Goal: Browse casually: Explore the website without a specific task or goal

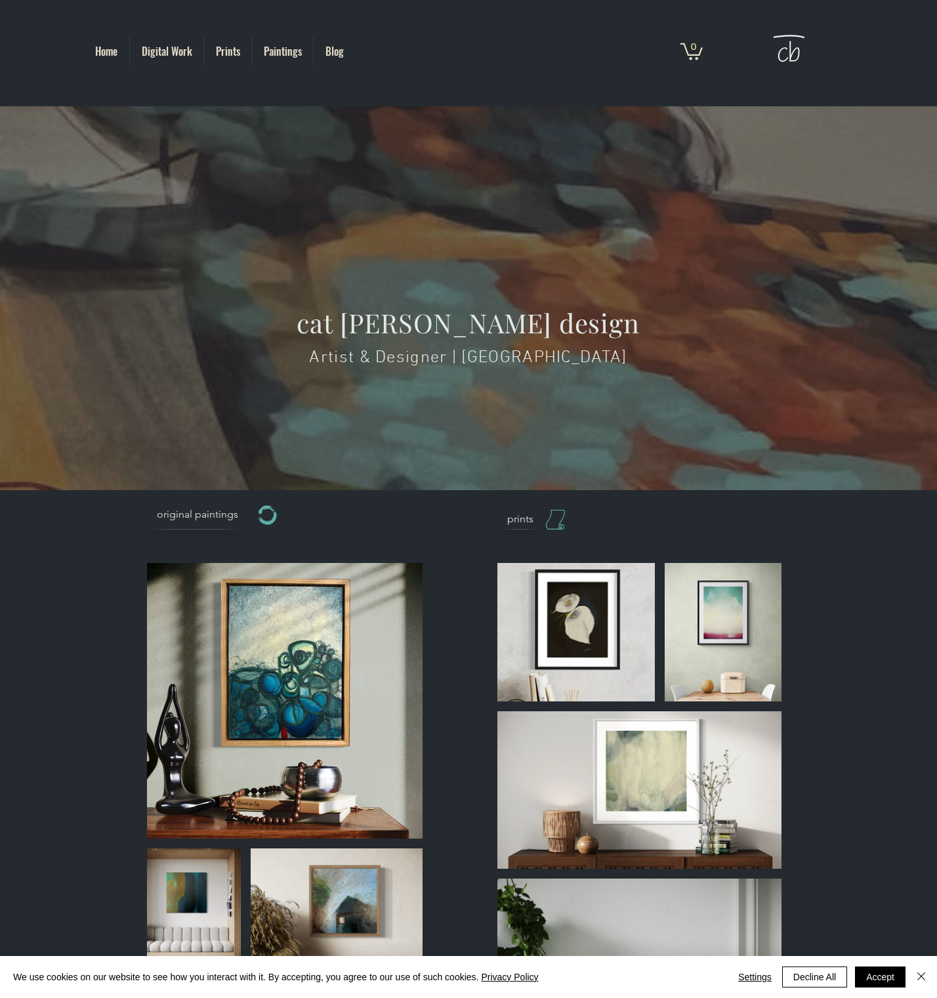
click at [556, 516] on icon at bounding box center [555, 520] width 19 height 20
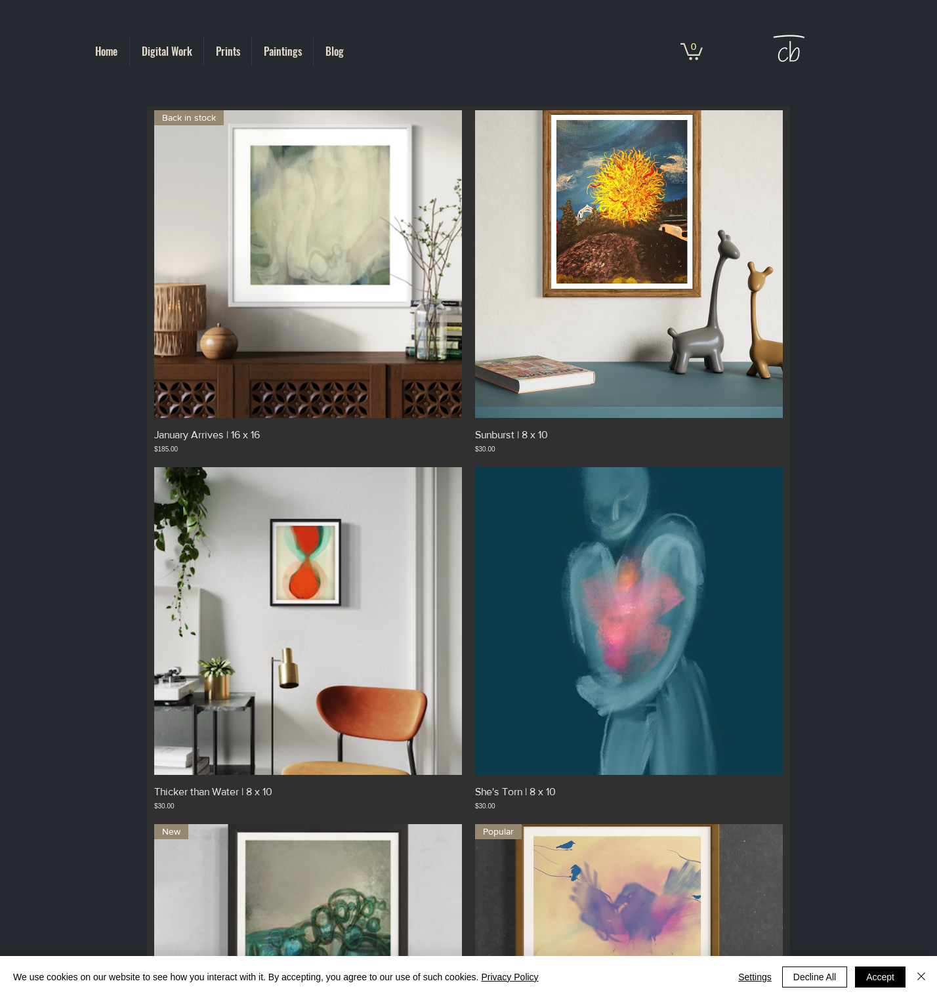
click at [280, 52] on p "Paintings" at bounding box center [282, 51] width 51 height 29
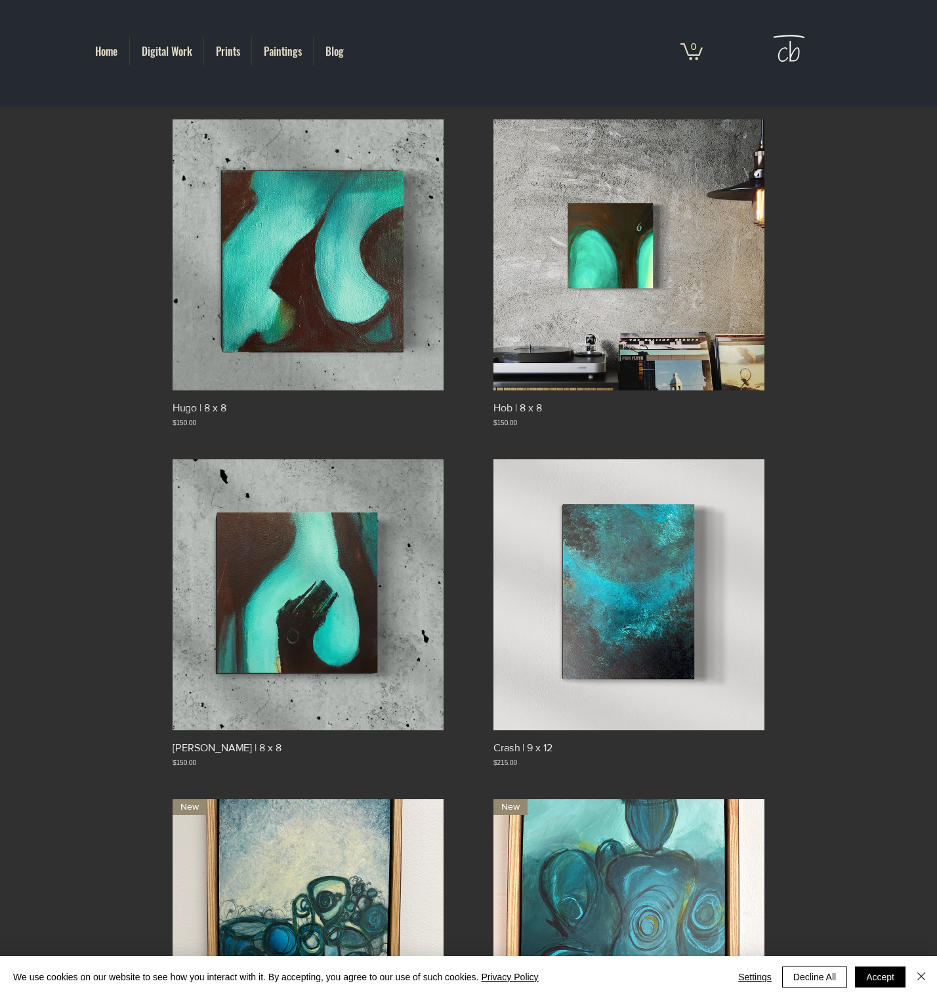
click at [159, 51] on p "Digital Work" at bounding box center [167, 51] width 64 height 29
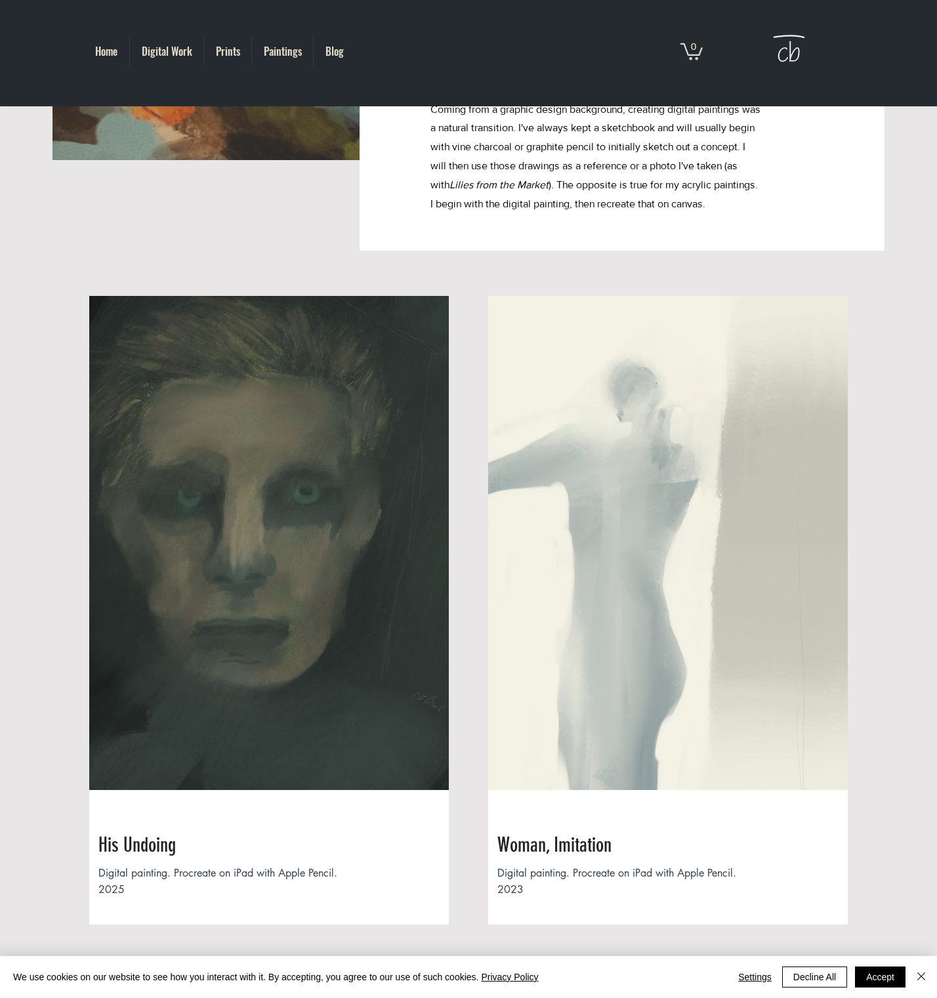
scroll to position [192, 1]
click at [567, 553] on img at bounding box center [668, 544] width 360 height 494
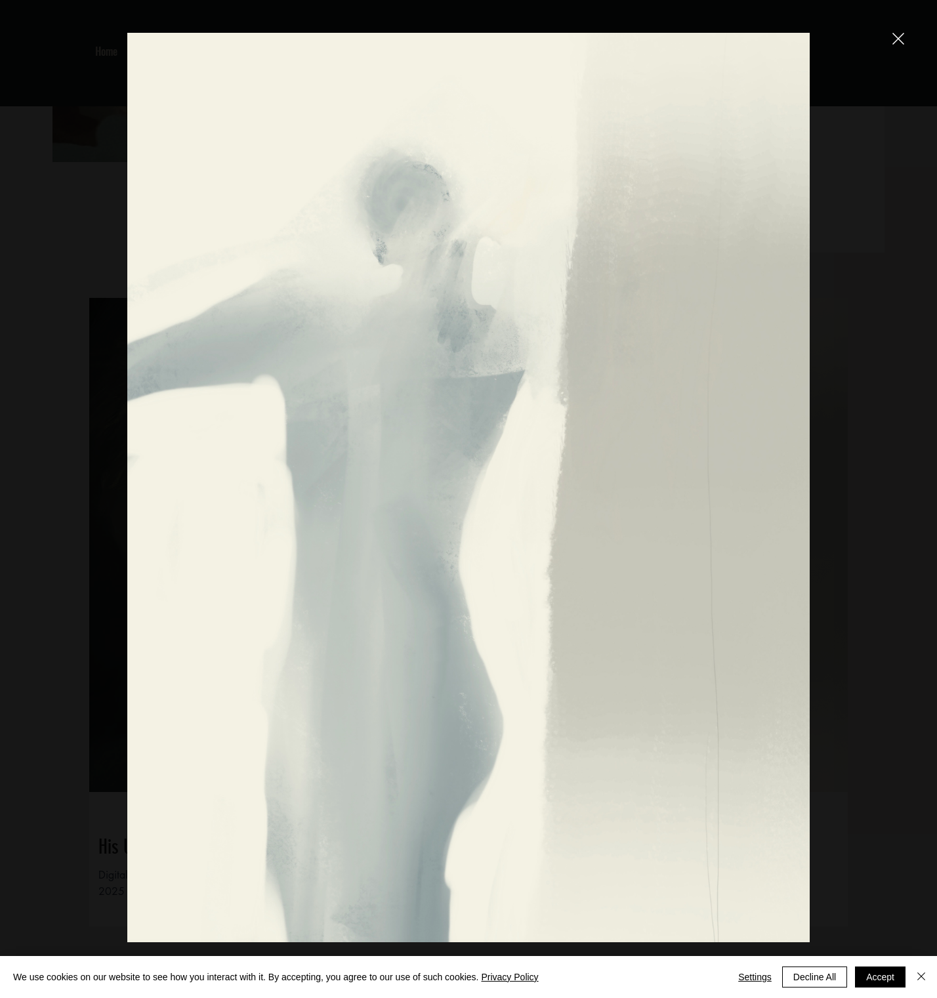
click at [898, 36] on icon "close" at bounding box center [898, 39] width 12 height 12
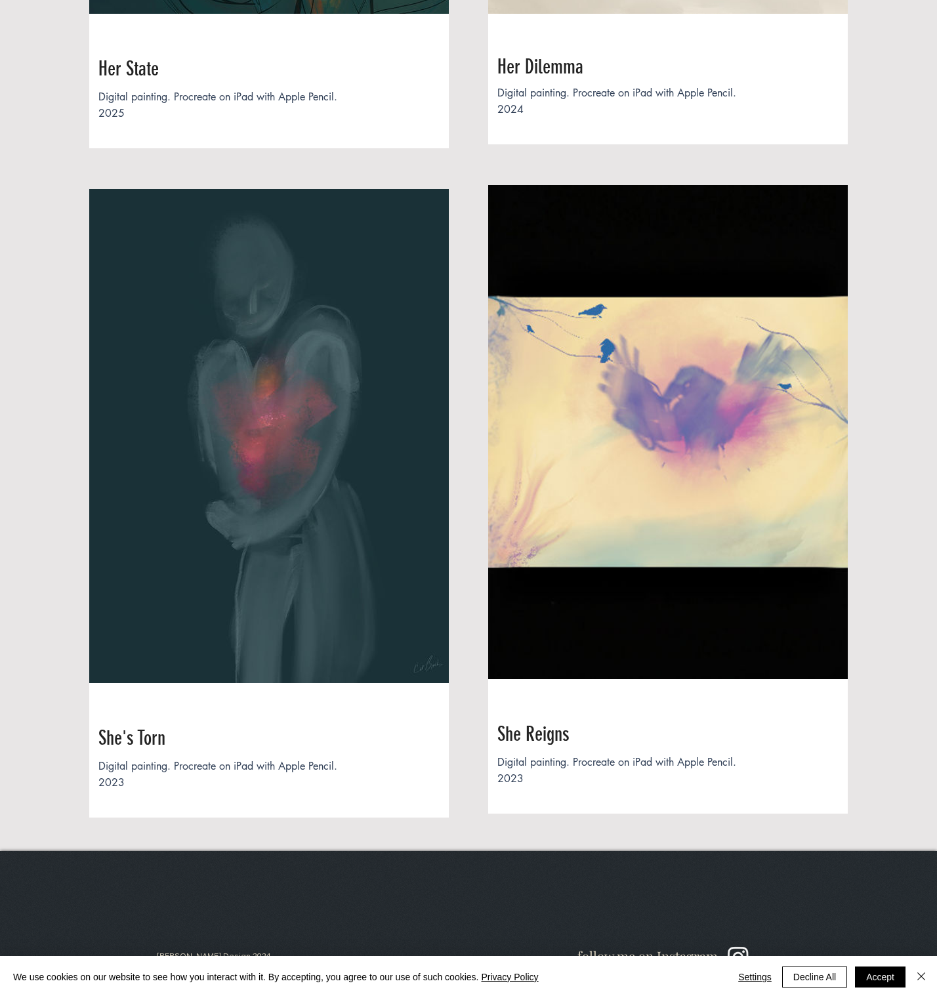
scroll to position [2309, 0]
click at [824, 979] on button "Decline All" at bounding box center [814, 977] width 65 height 21
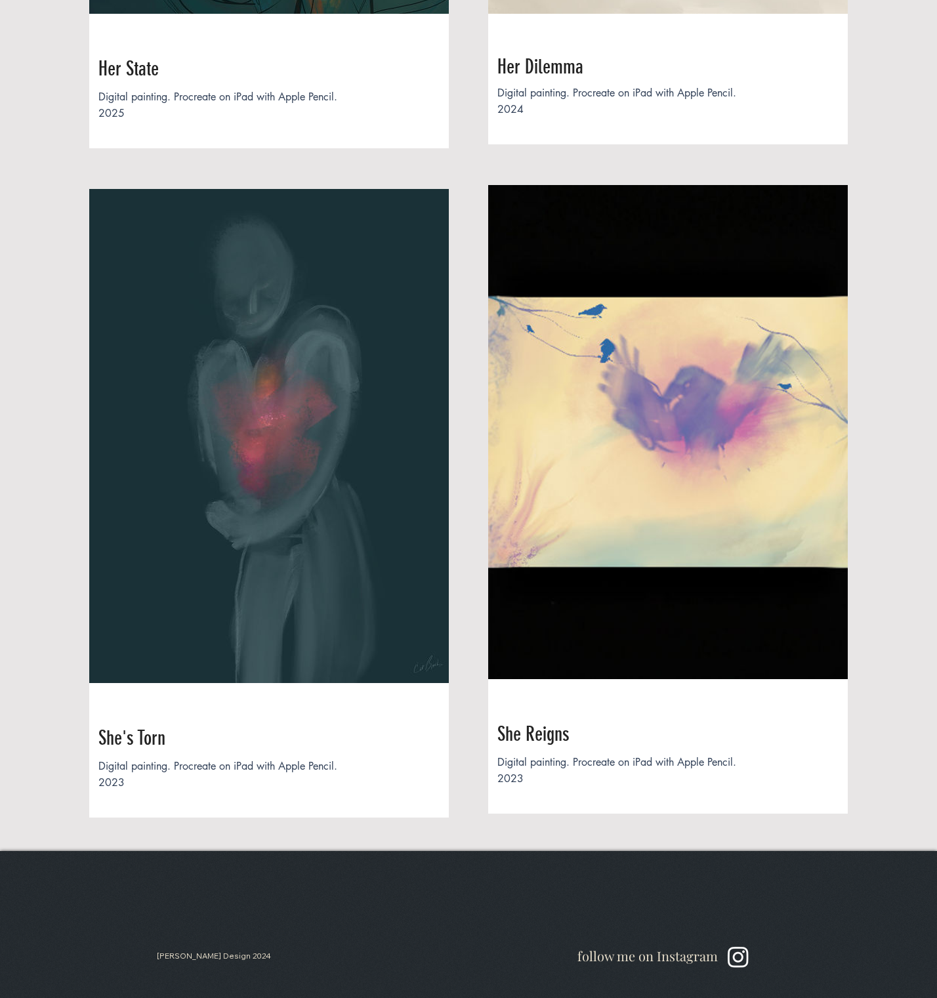
click at [736, 960] on img "Instagram" at bounding box center [738, 957] width 28 height 28
